Goal: Information Seeking & Learning: Learn about a topic

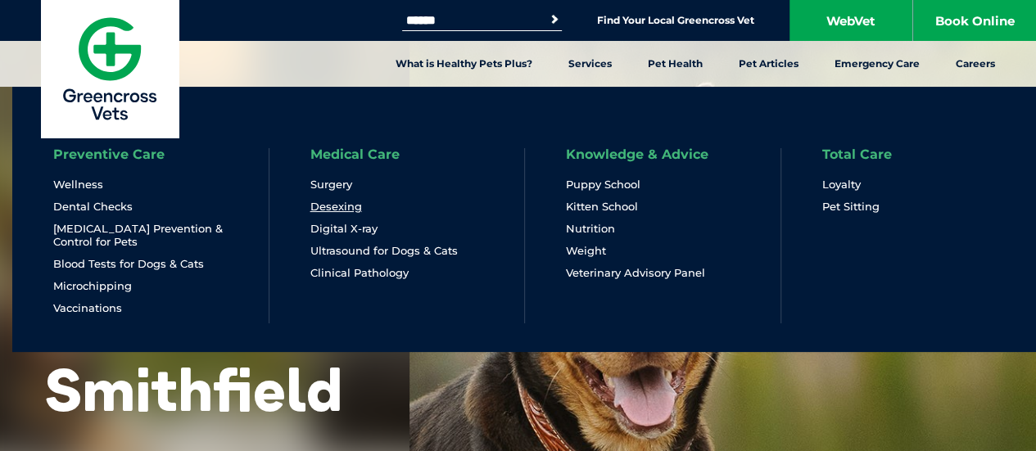
click at [346, 203] on link "Desexing" at bounding box center [336, 207] width 52 height 14
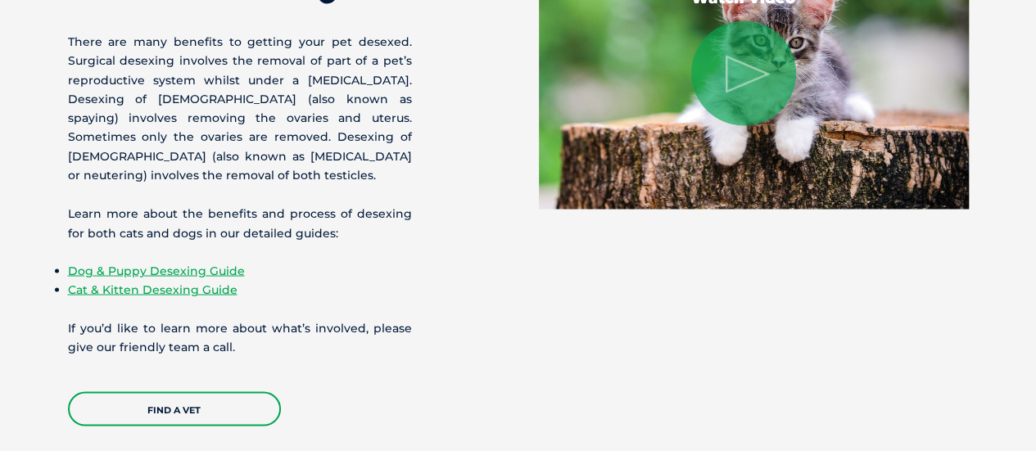
scroll to position [1378, 0]
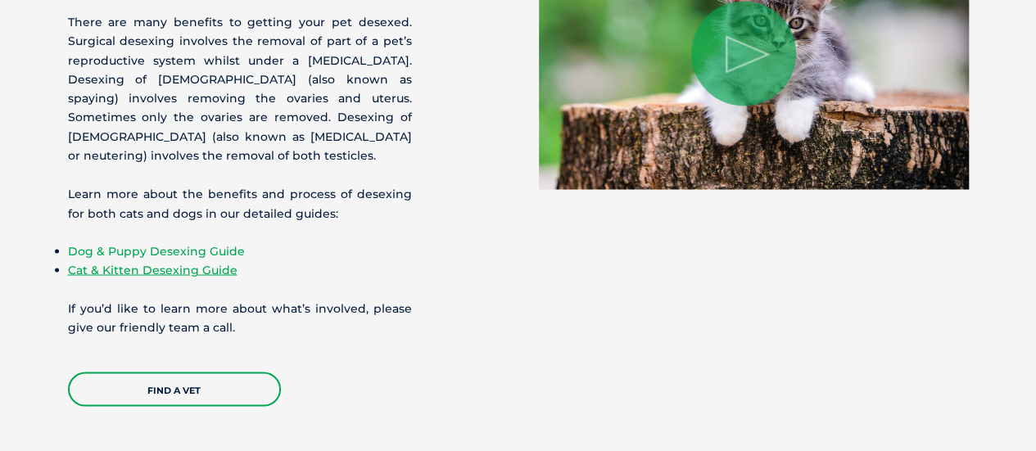
click at [187, 243] on link "Dog & Puppy Desexing Guide" at bounding box center [156, 250] width 177 height 15
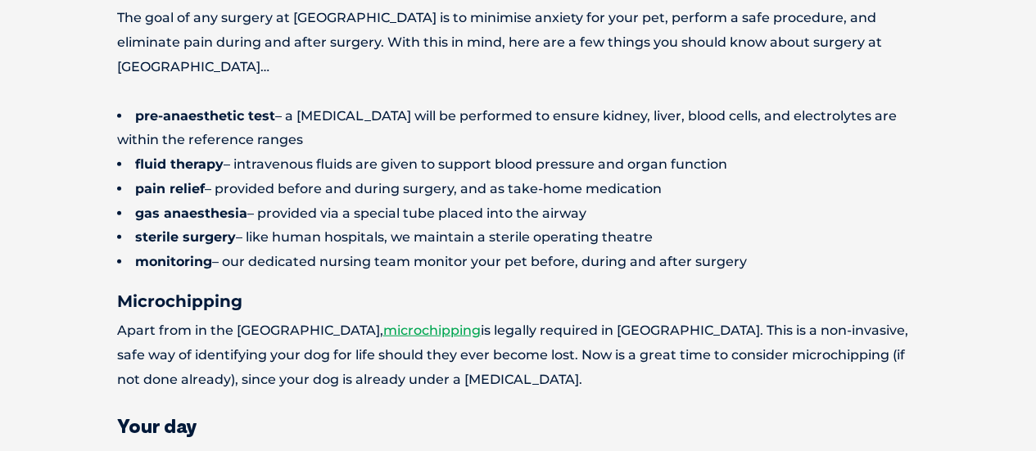
scroll to position [1971, 0]
